Goal: Information Seeking & Learning: Learn about a topic

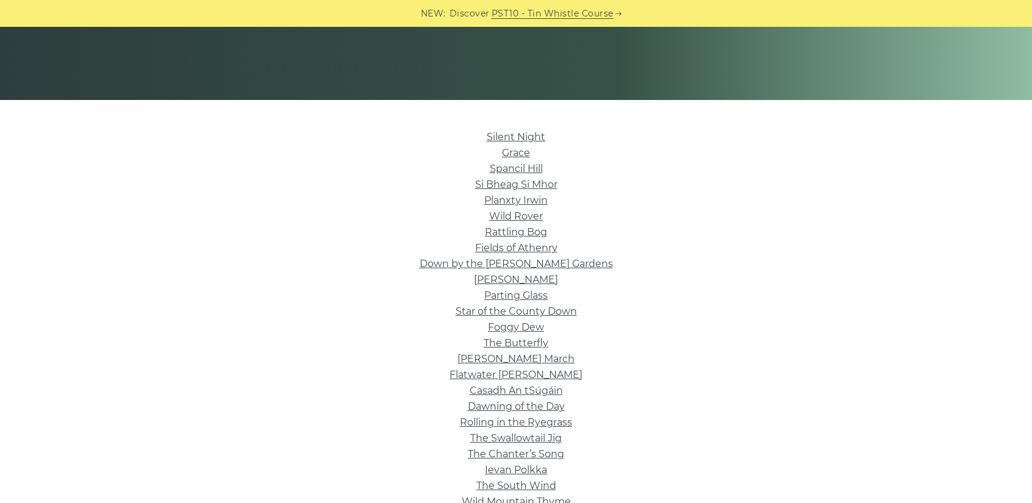
scroll to position [244, 0]
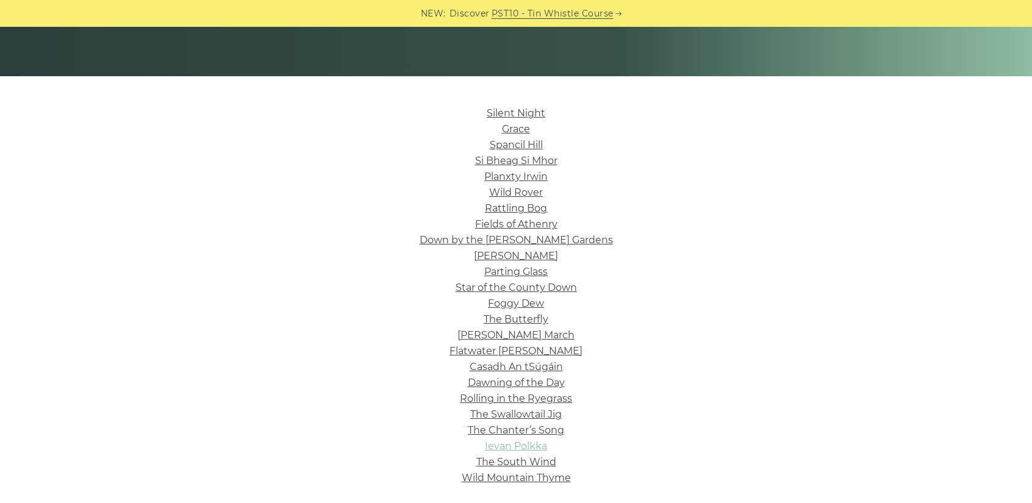
click at [507, 443] on link "Ievan Polkka" at bounding box center [516, 446] width 62 height 12
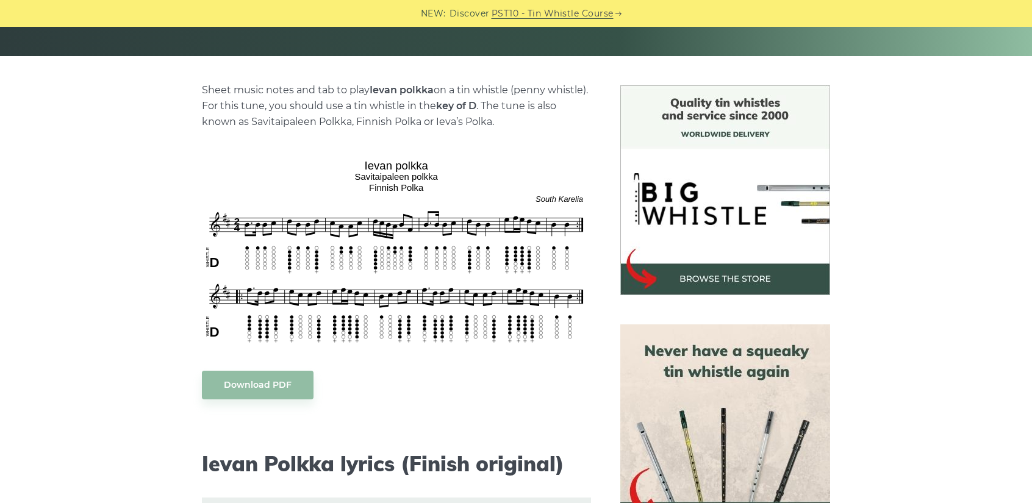
scroll to position [244, 0]
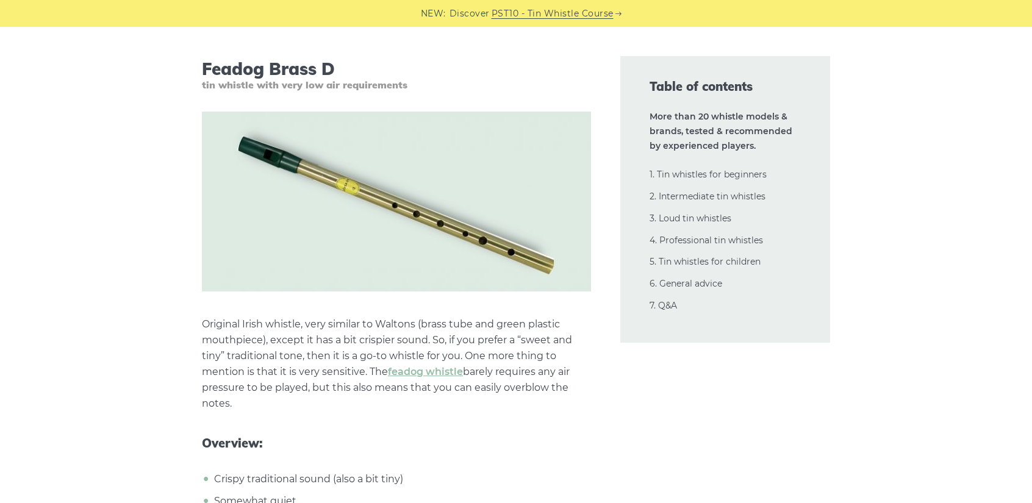
scroll to position [2745, 0]
